Goal: Transaction & Acquisition: Book appointment/travel/reservation

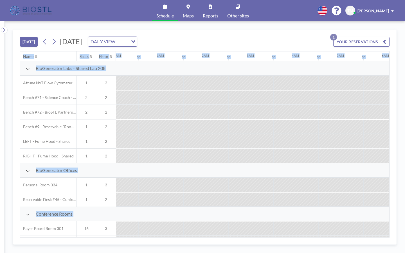
click at [24, 37] on button "[DATE]" at bounding box center [29, 42] width 18 height 10
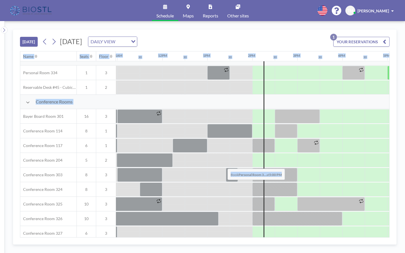
scroll to position [112, 493]
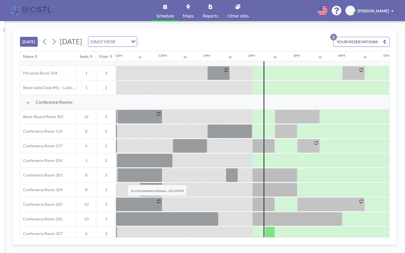
click at [265, 226] on div at bounding box center [270, 233] width 10 height 14
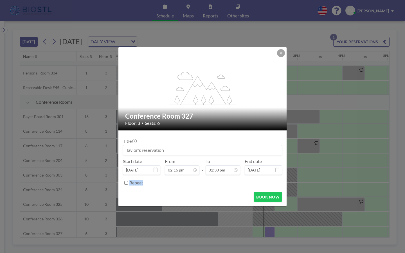
click at [126, 171] on div "flex-grow: 1.2; Conference Room 327 Floor: 3 • Seats: 6 Title Start date [DATE]…" at bounding box center [202, 126] width 405 height 253
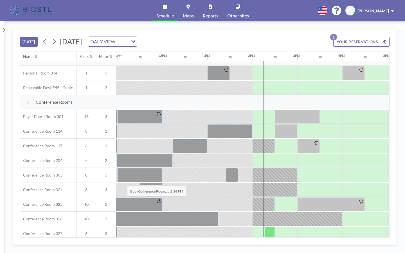
click at [265, 226] on div at bounding box center [270, 233] width 10 height 14
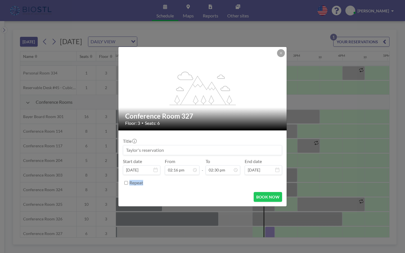
click at [125, 172] on div "flex-grow: 1.2; Conference Room 327 Floor: 3 • Seats: 6 Title Start date [DATE]…" at bounding box center [202, 126] width 405 height 253
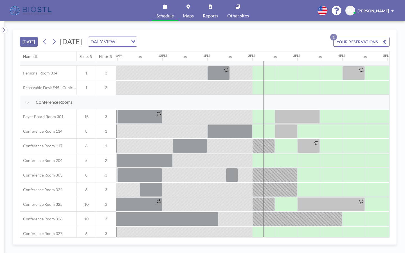
click at [252, 226] on div at bounding box center [263, 233] width 22 height 14
click at [265, 226] on div at bounding box center [270, 233] width 10 height 14
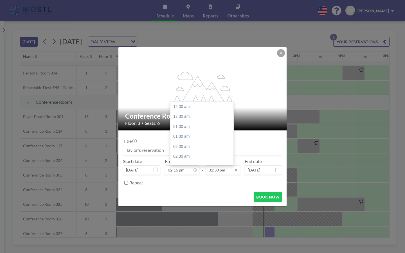
scroll to position [253, 0]
click at [181, 159] on div "03:30 pm" at bounding box center [201, 164] width 63 height 10
type input "03:30 pm"
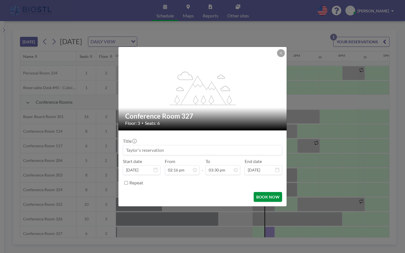
click at [260, 192] on button "BOOK NOW" at bounding box center [267, 197] width 28 height 10
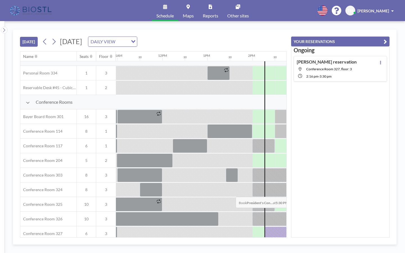
scroll to position [109, 493]
